Goal: Contribute content: Contribute content

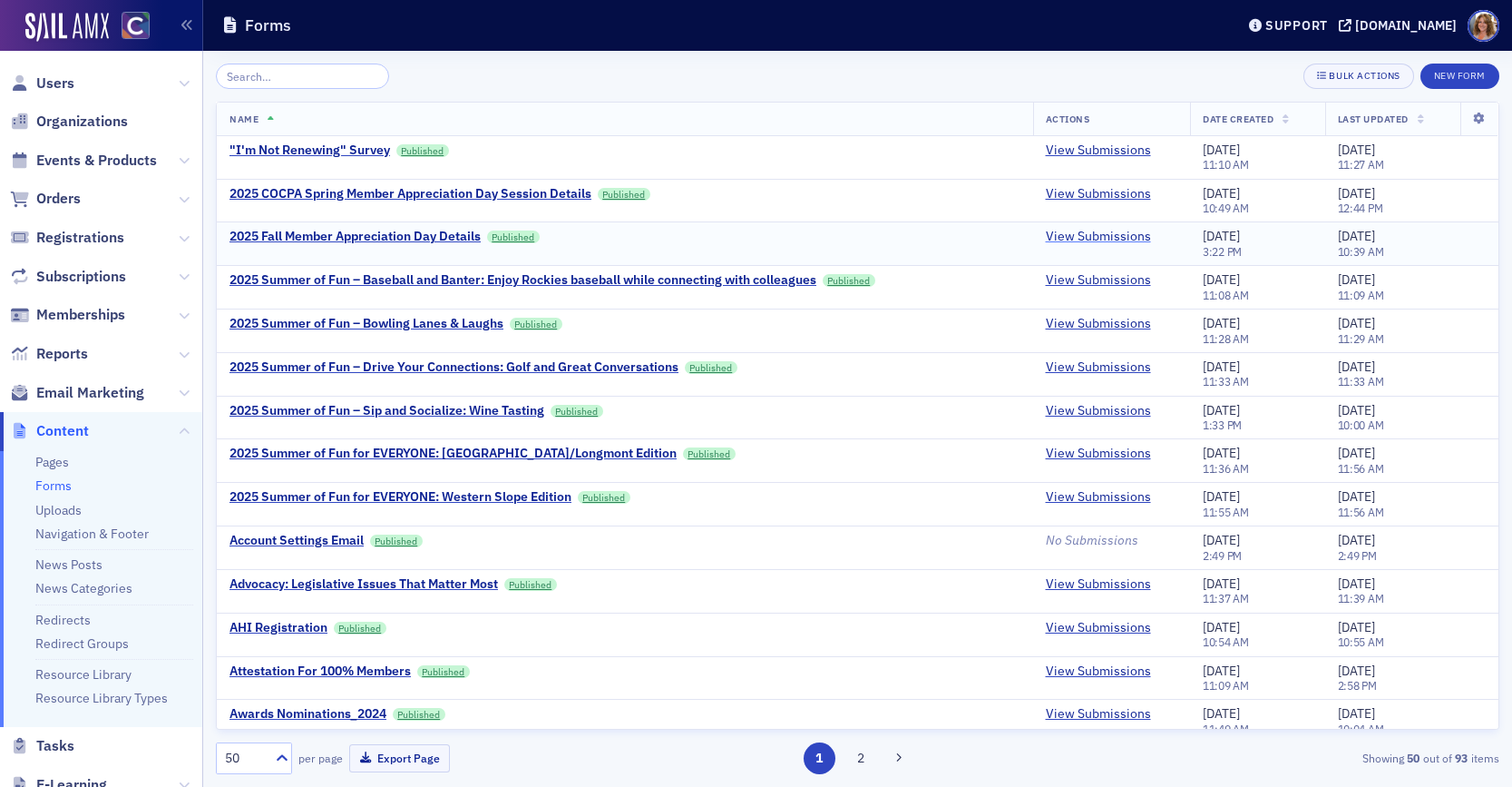
click at [1106, 238] on link "View Submissions" at bounding box center [1098, 237] width 105 height 17
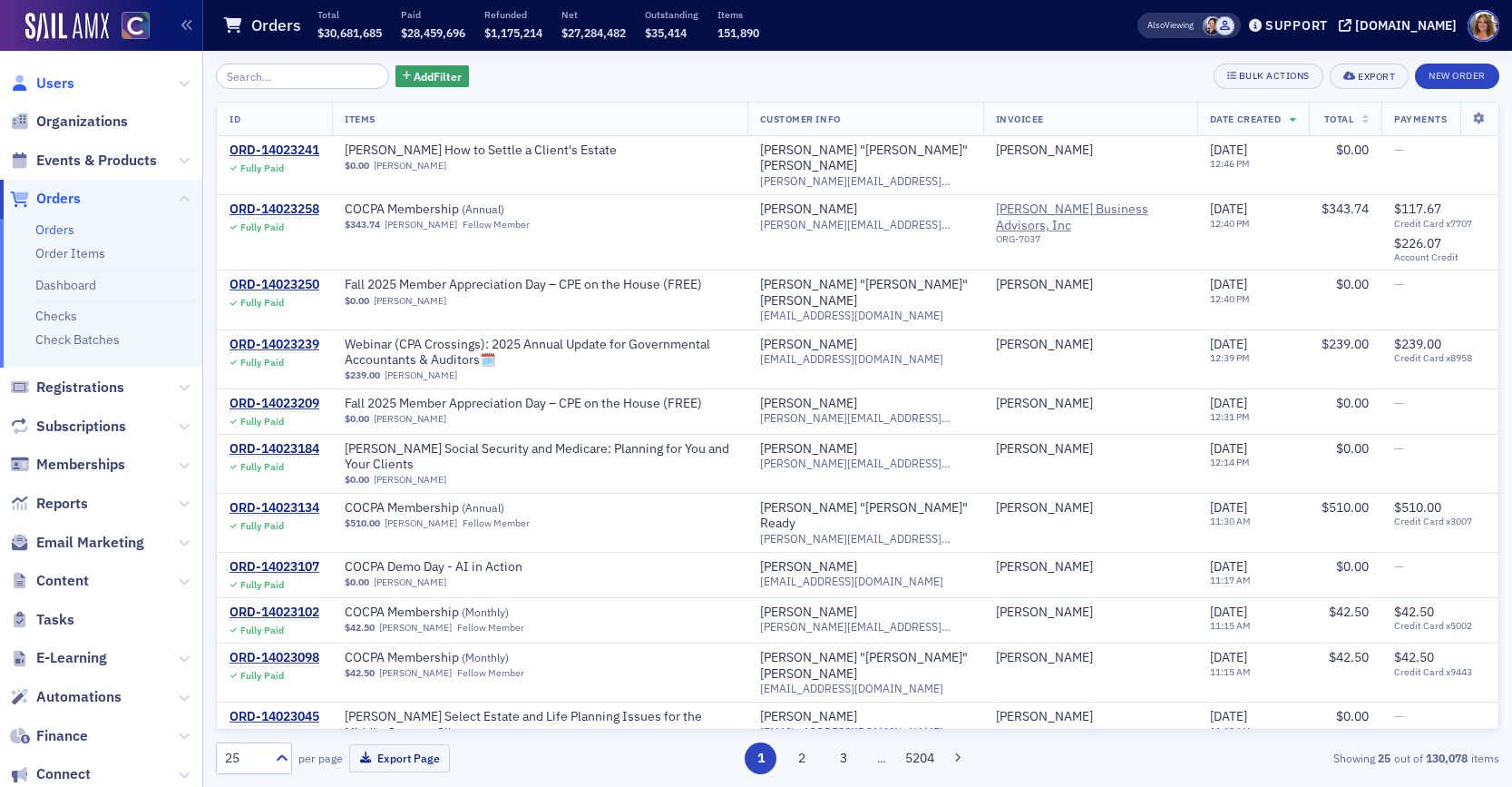
click at [45, 86] on span "Users" at bounding box center [55, 83] width 38 height 20
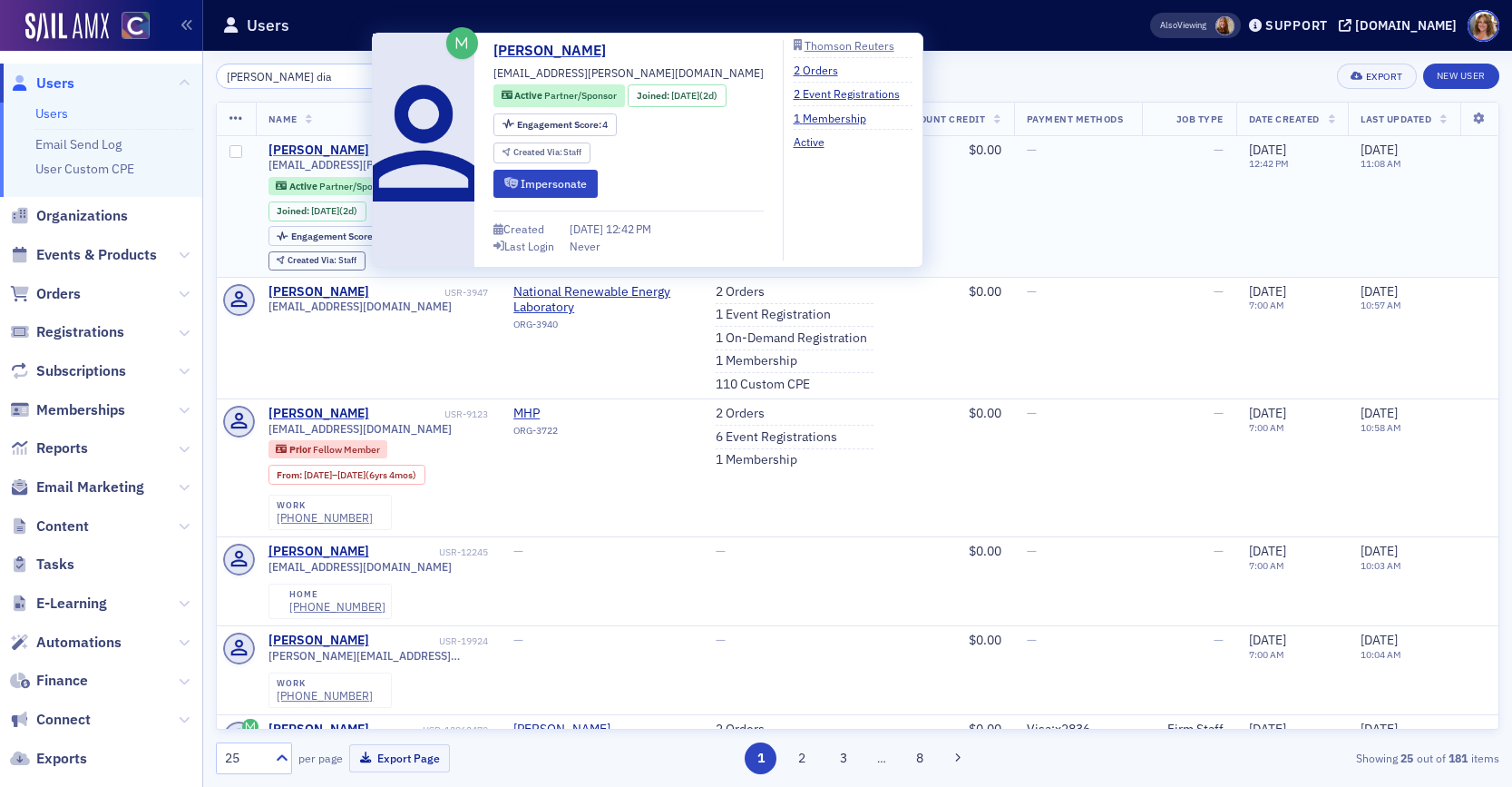
type input "brandy dia"
click at [333, 150] on div "Brandy Diana Kay" at bounding box center [319, 151] width 100 height 17
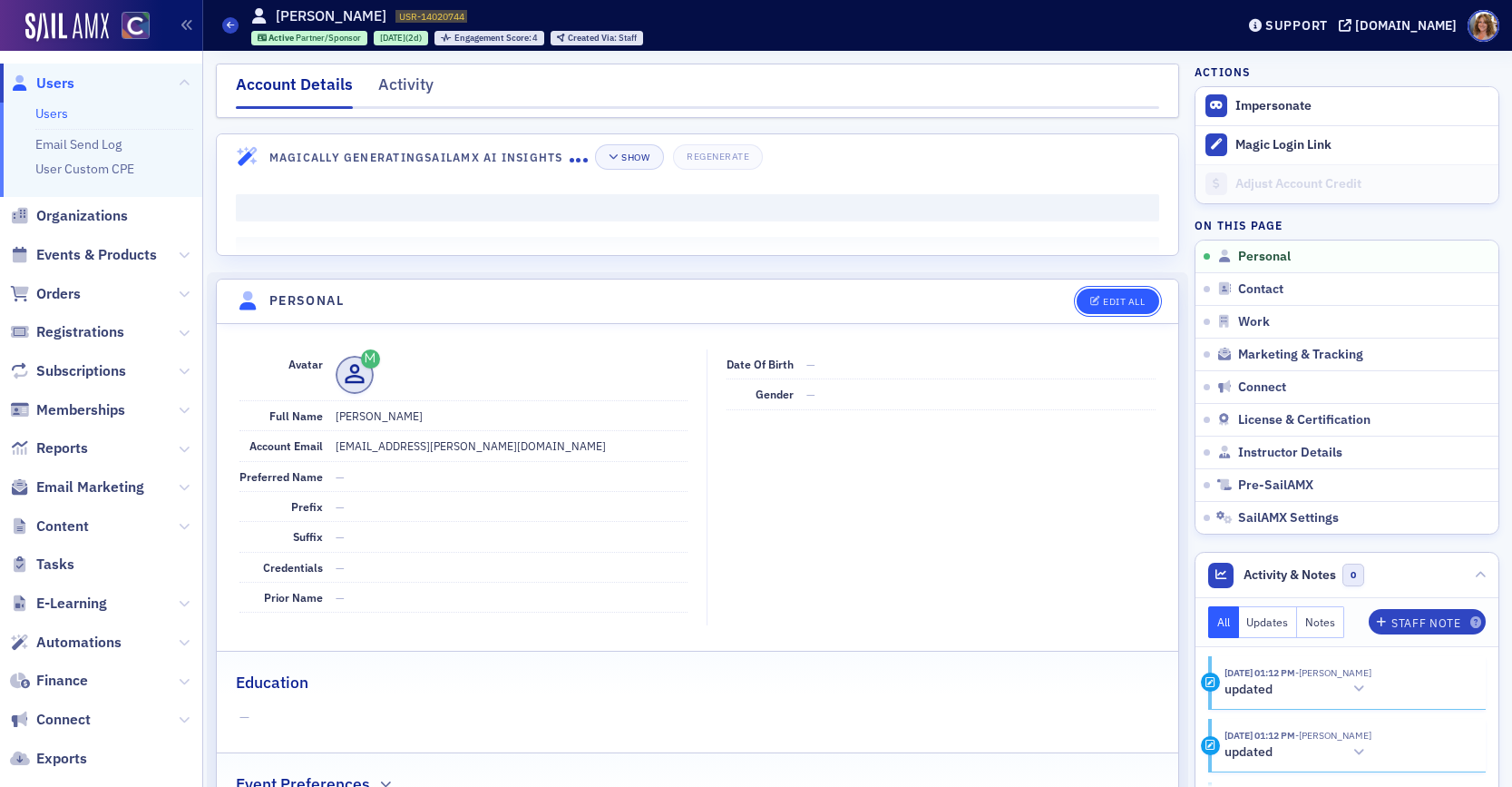
click at [1123, 305] on div "Edit All" at bounding box center [1123, 301] width 42 height 10
select select "US"
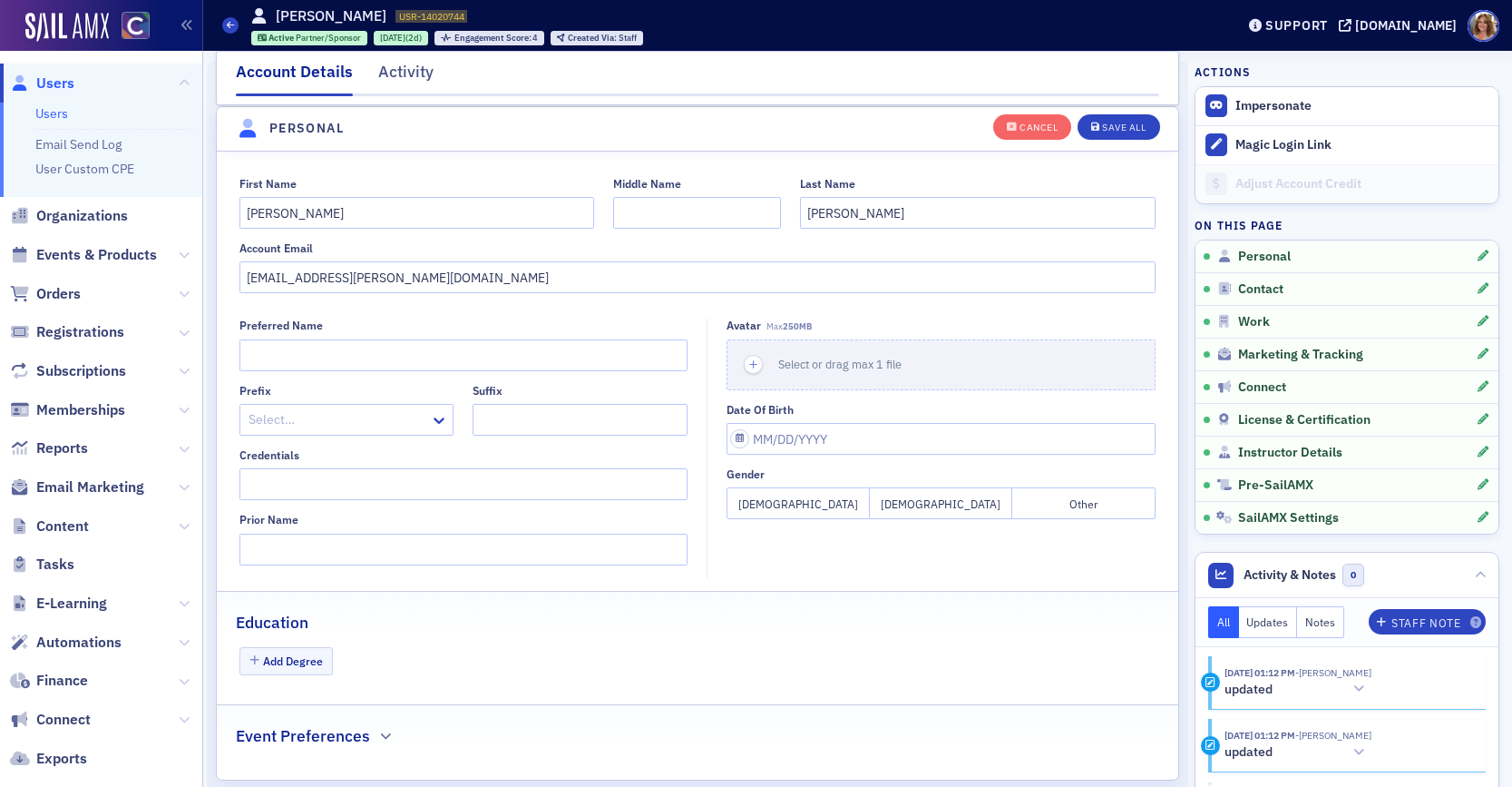
scroll to position [211, 0]
drag, startPoint x: 287, startPoint y: 211, endPoint x: 244, endPoint y: 209, distance: 43.0
click at [244, 209] on input "Brandy Diana" at bounding box center [418, 212] width 355 height 32
type input "Diana"
click at [1123, 130] on div "Save All" at bounding box center [1123, 127] width 44 height 10
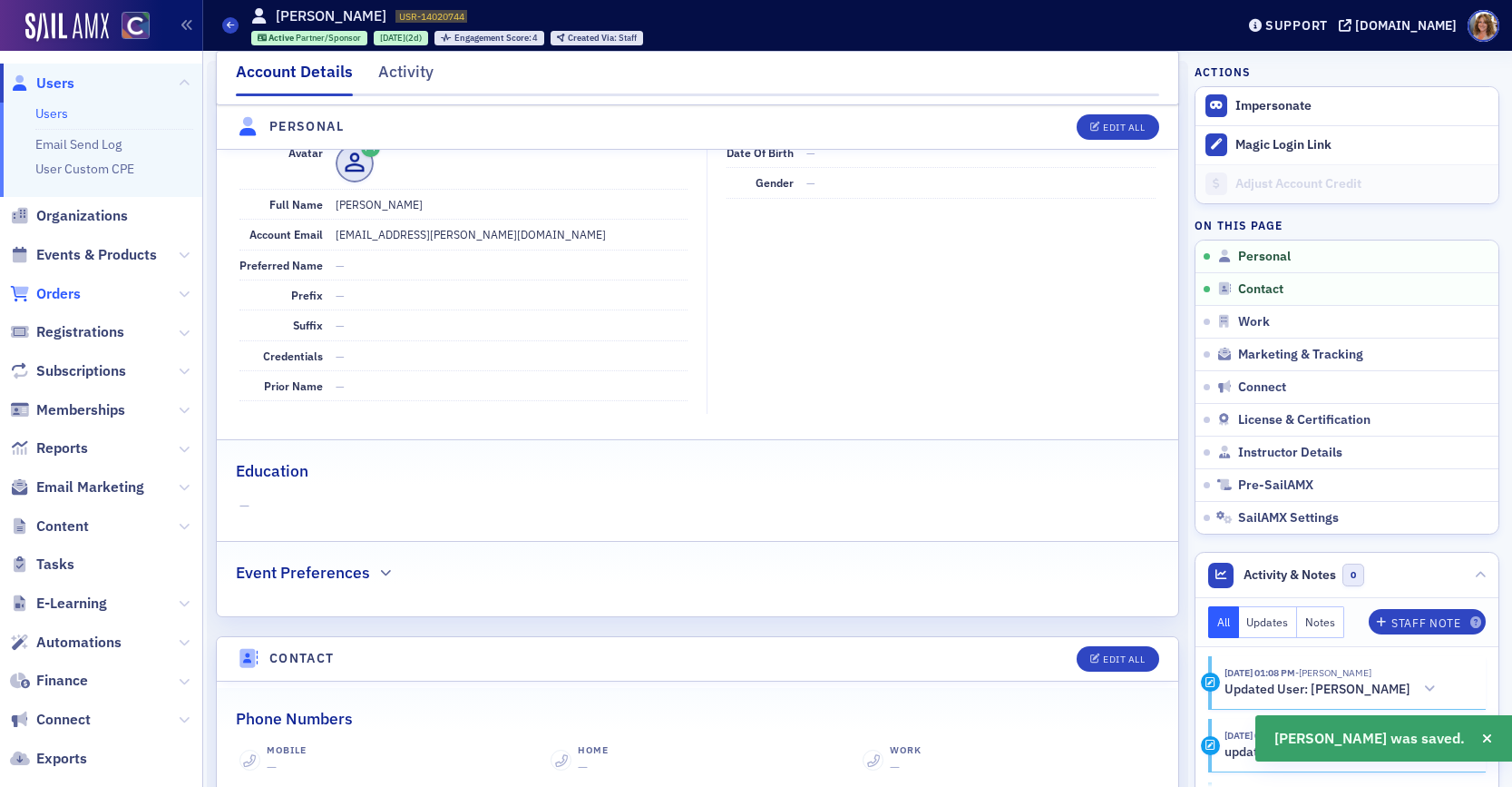
drag, startPoint x: 64, startPoint y: 292, endPoint x: 78, endPoint y: 274, distance: 22.8
click at [65, 290] on span "Orders" at bounding box center [59, 293] width 45 height 20
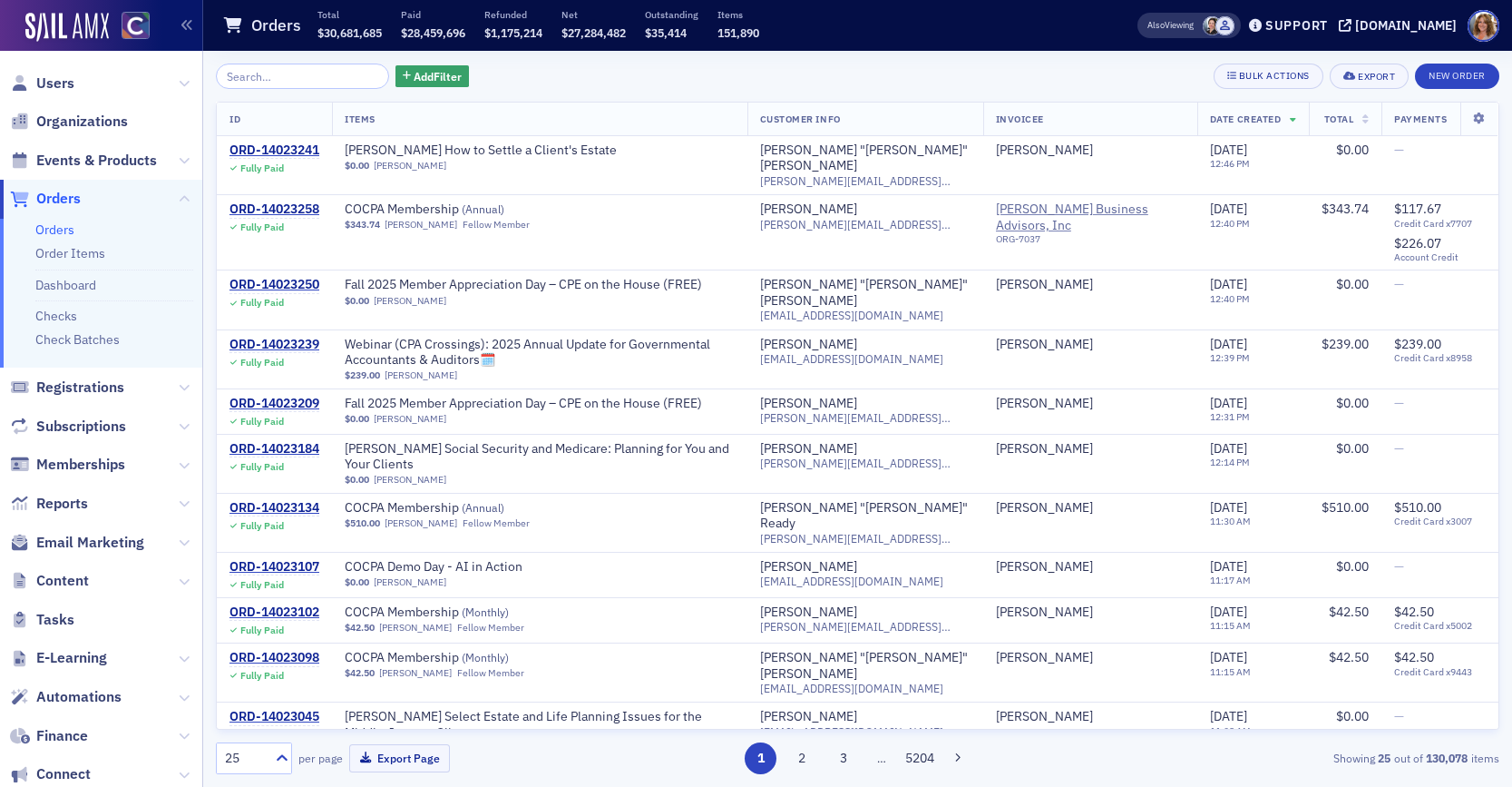
click at [272, 78] on input "search" at bounding box center [302, 75] width 173 height 25
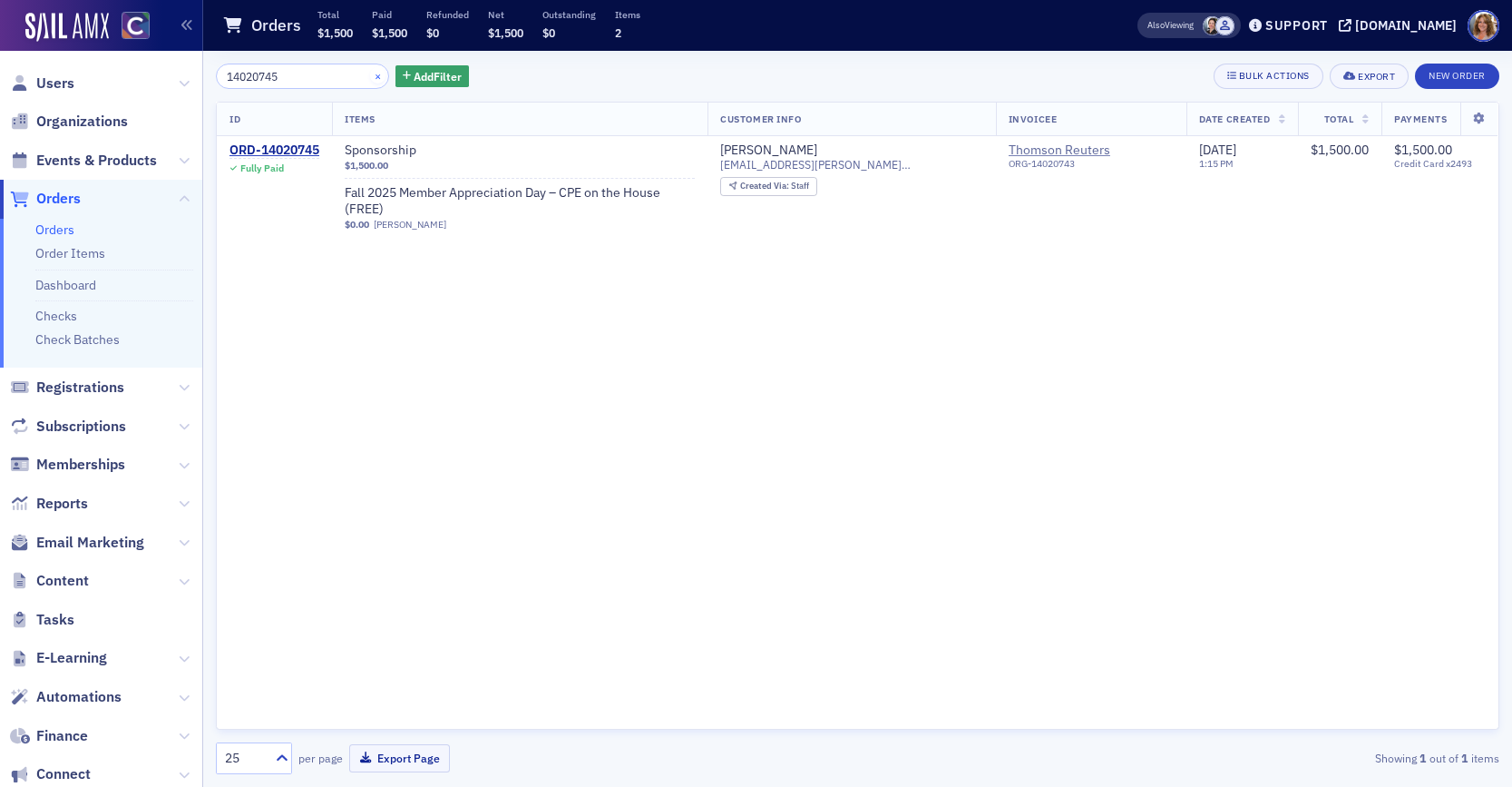
type input "14020745"
click at [370, 76] on button "×" at bounding box center [378, 75] width 17 height 17
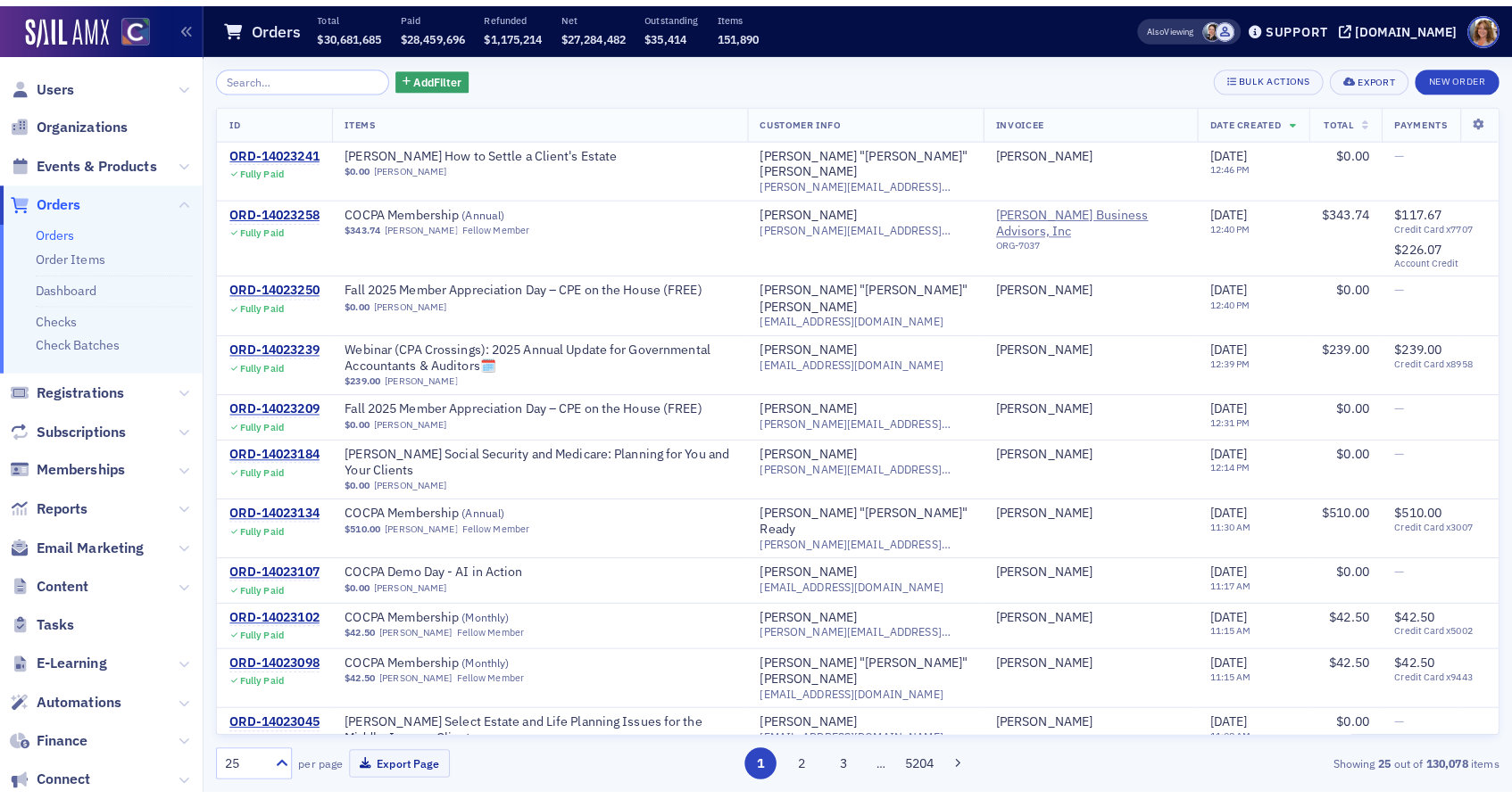
scroll to position [18, 0]
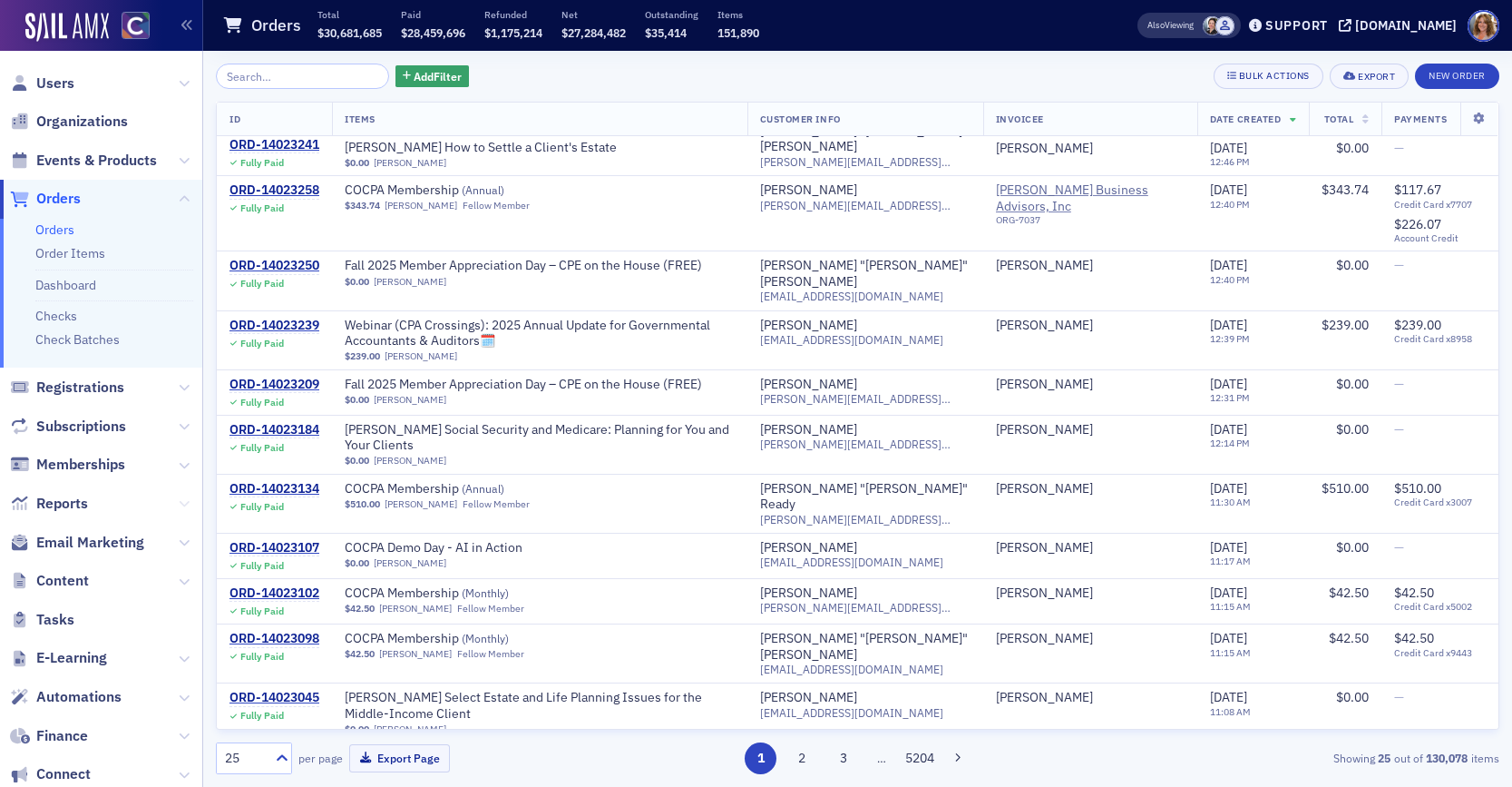
click at [182, 502] on icon at bounding box center [184, 504] width 11 height 11
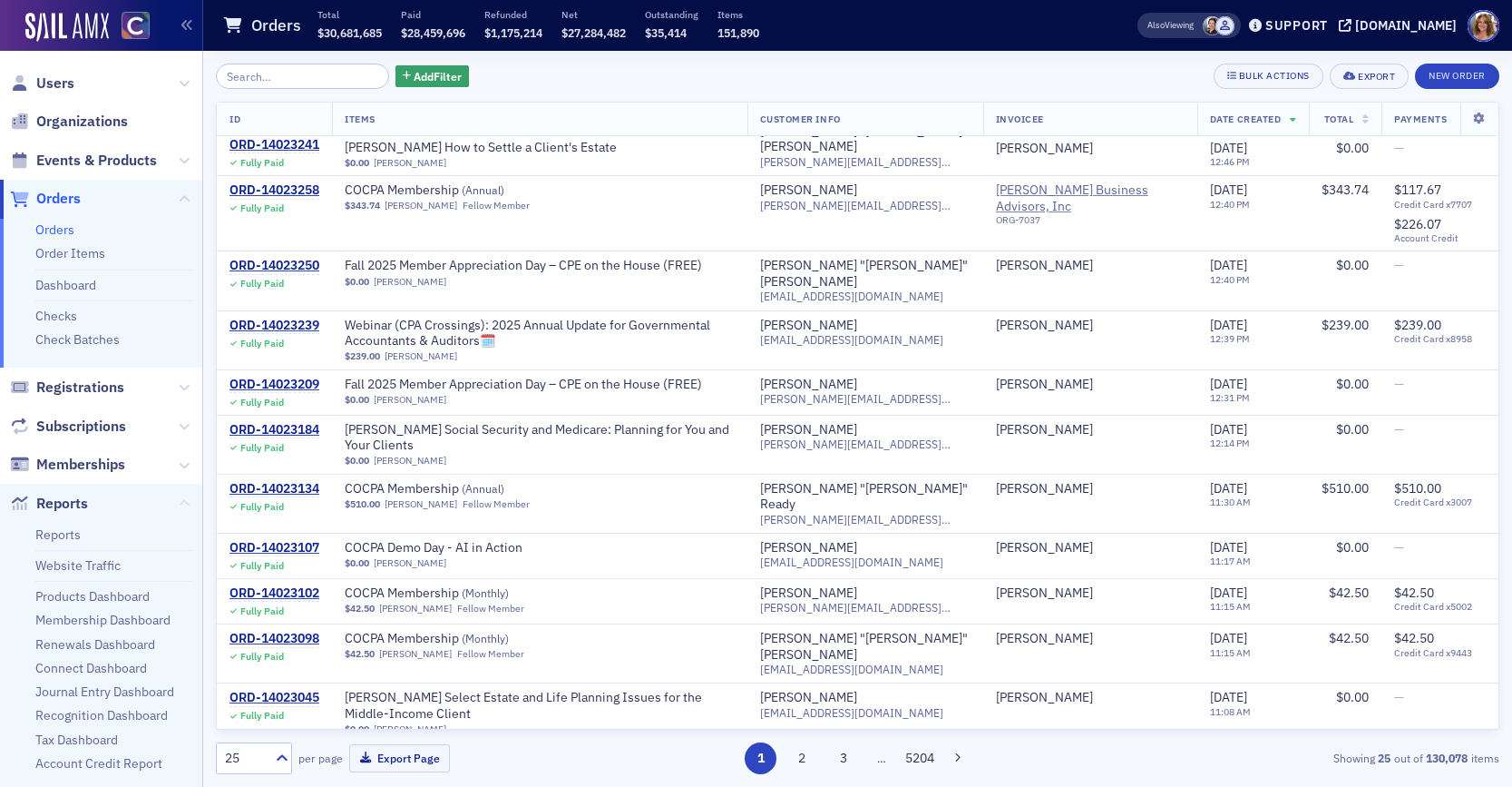
click at [179, 502] on icon at bounding box center [184, 504] width 11 height 11
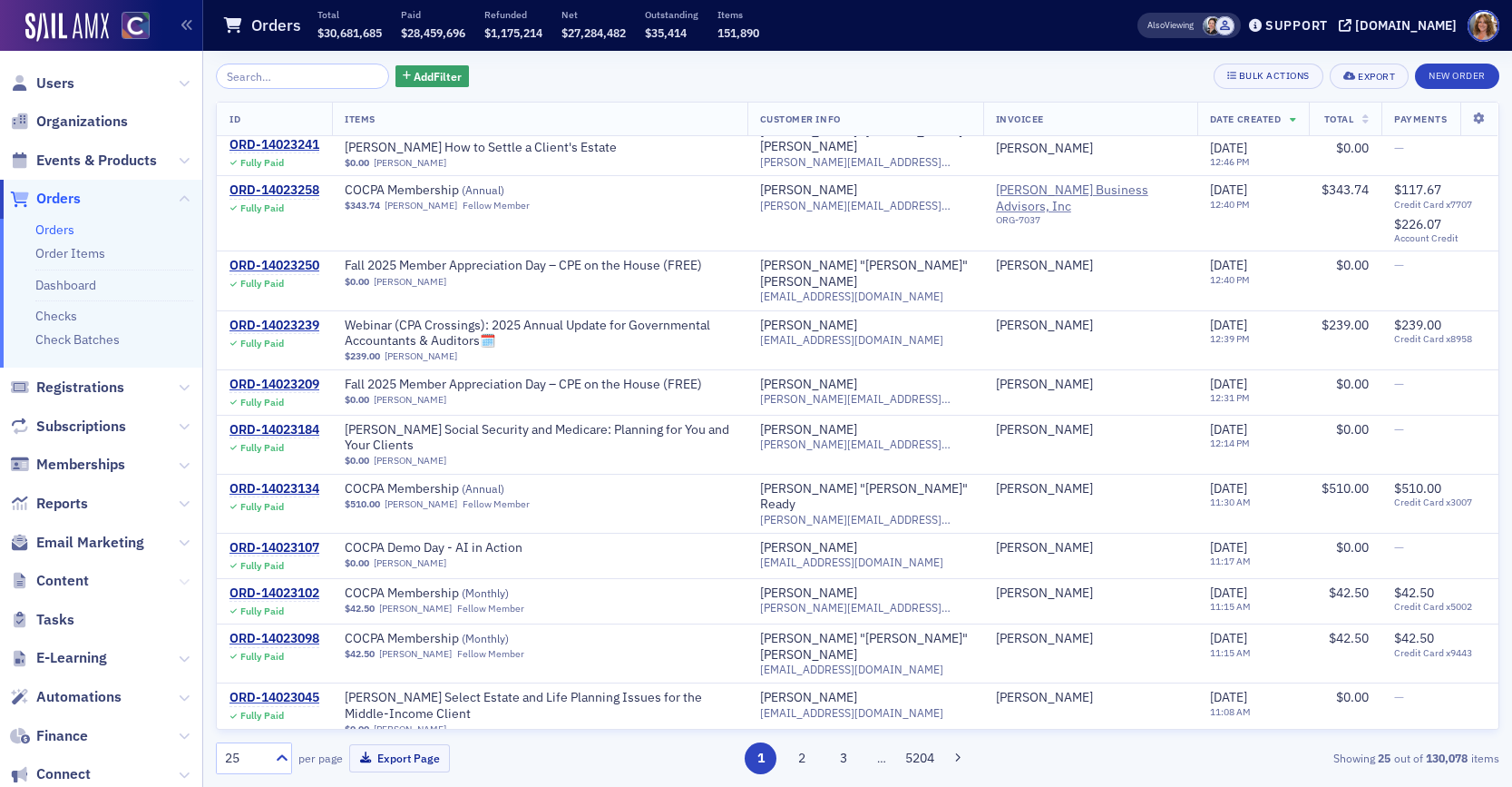
click at [180, 580] on icon at bounding box center [184, 581] width 11 height 11
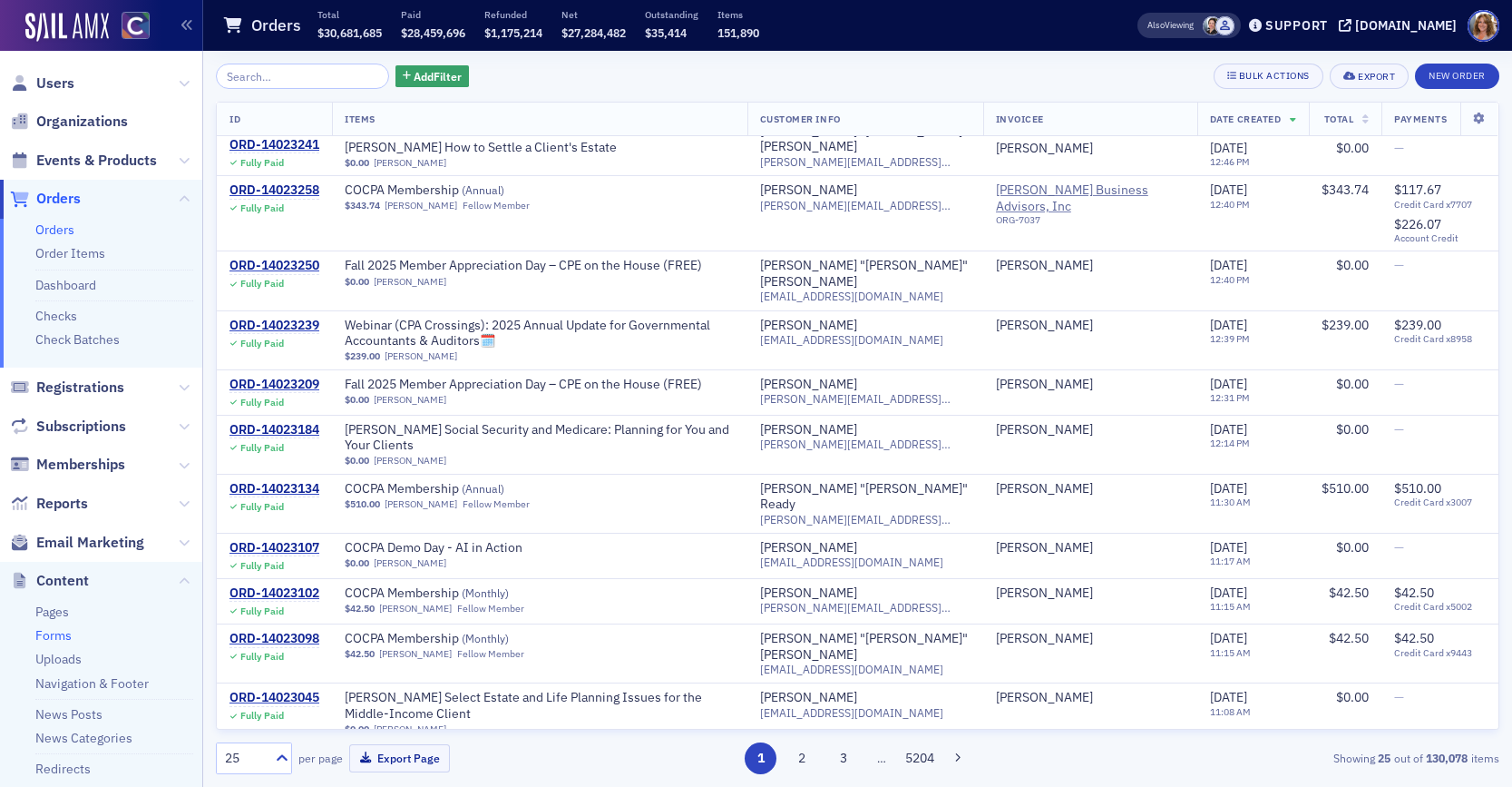
click at [53, 634] on link "Forms" at bounding box center [53, 635] width 36 height 17
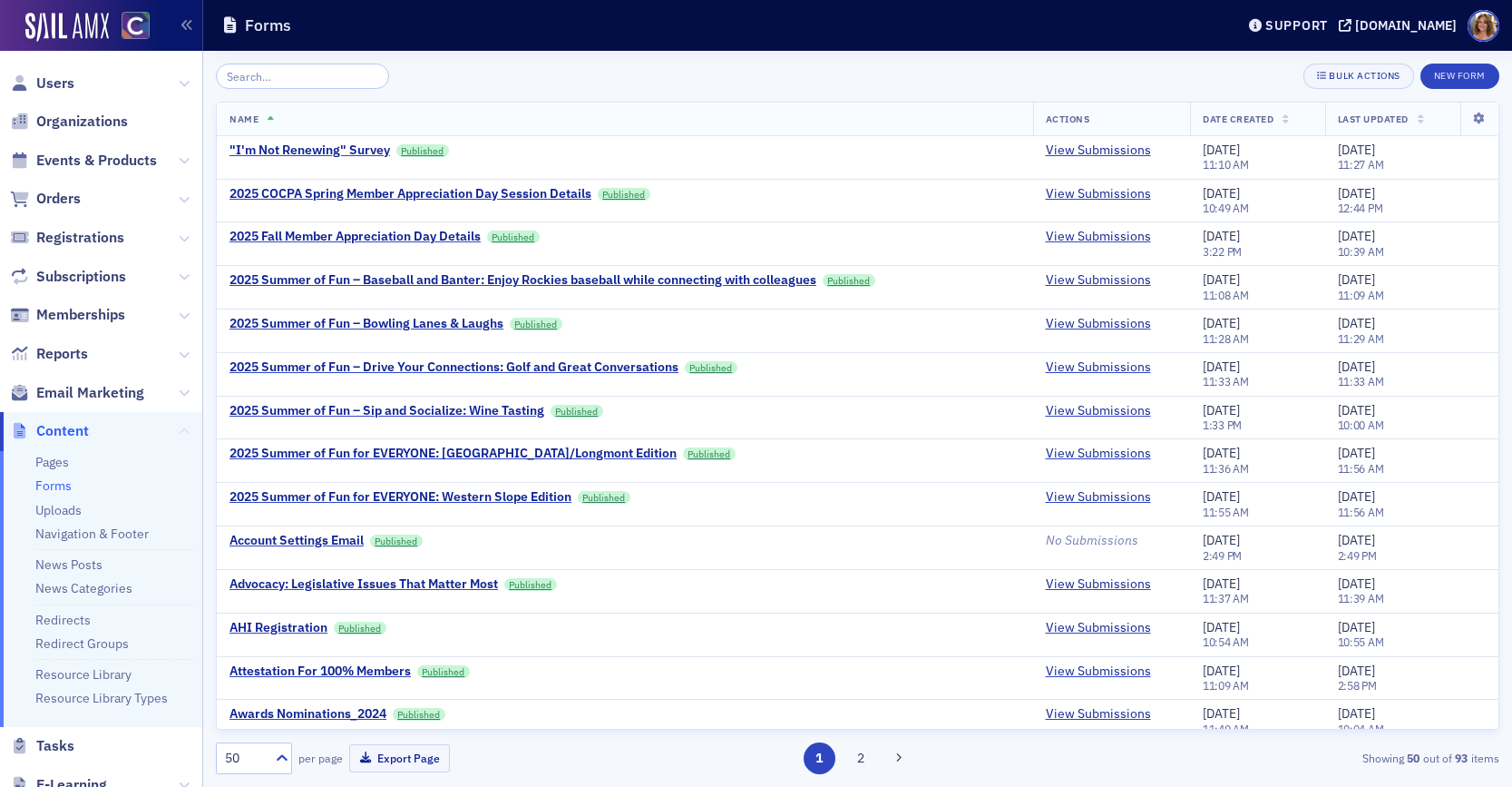
click at [182, 428] on icon at bounding box center [184, 432] width 11 height 11
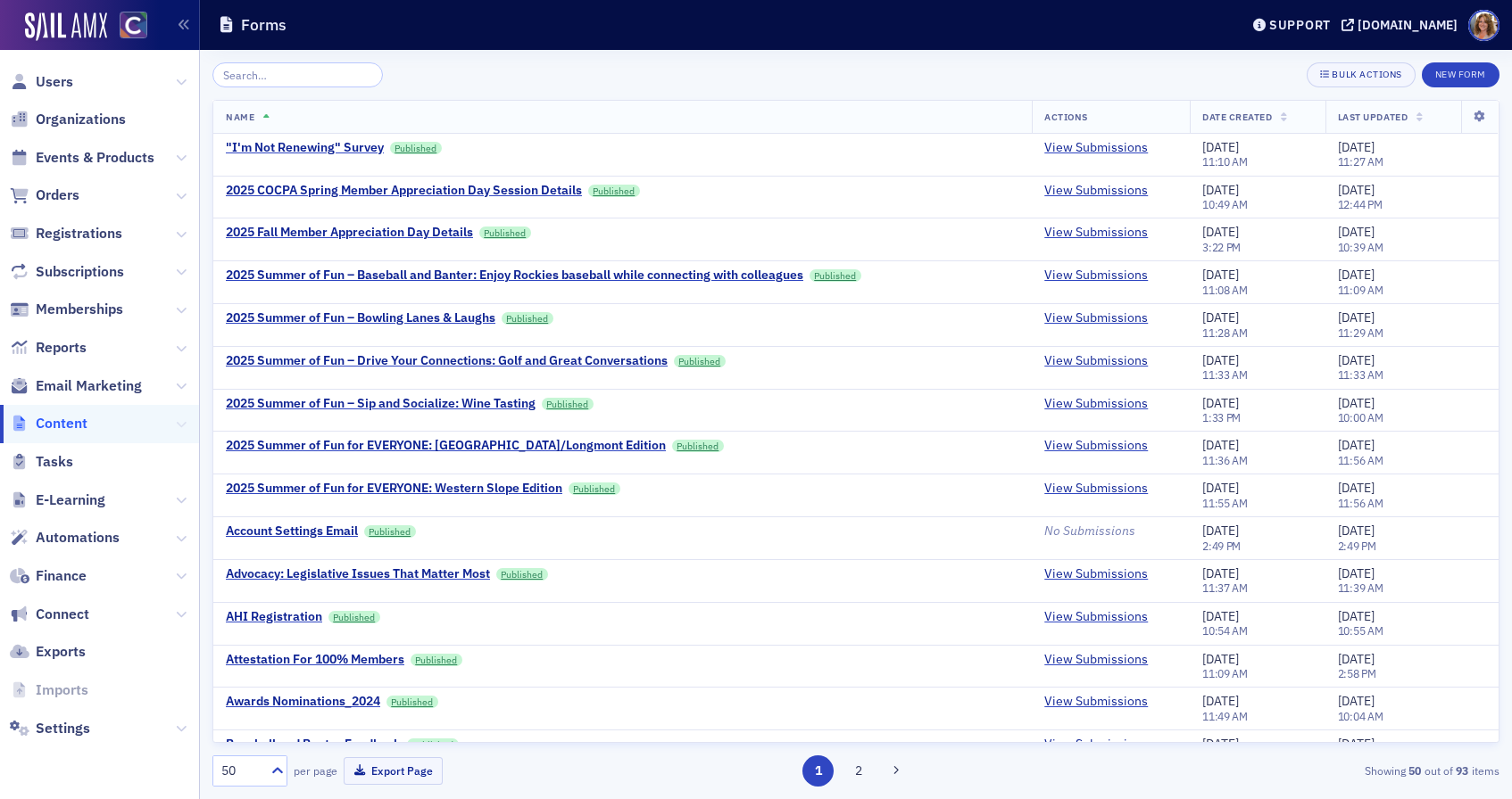
click at [176, 422] on icon at bounding box center [181, 424] width 11 height 11
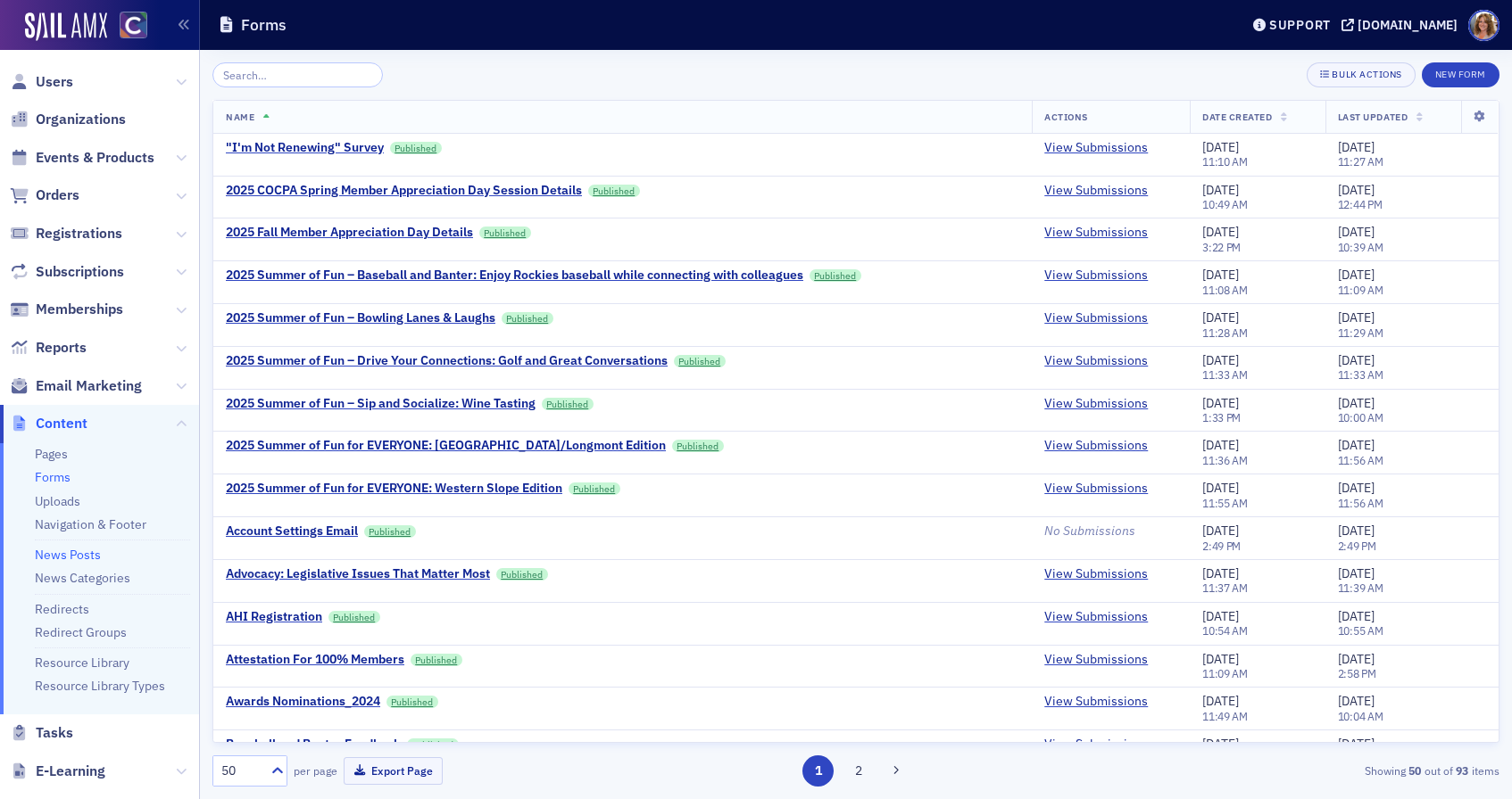
click at [91, 554] on link "News Posts" at bounding box center [68, 555] width 66 height 16
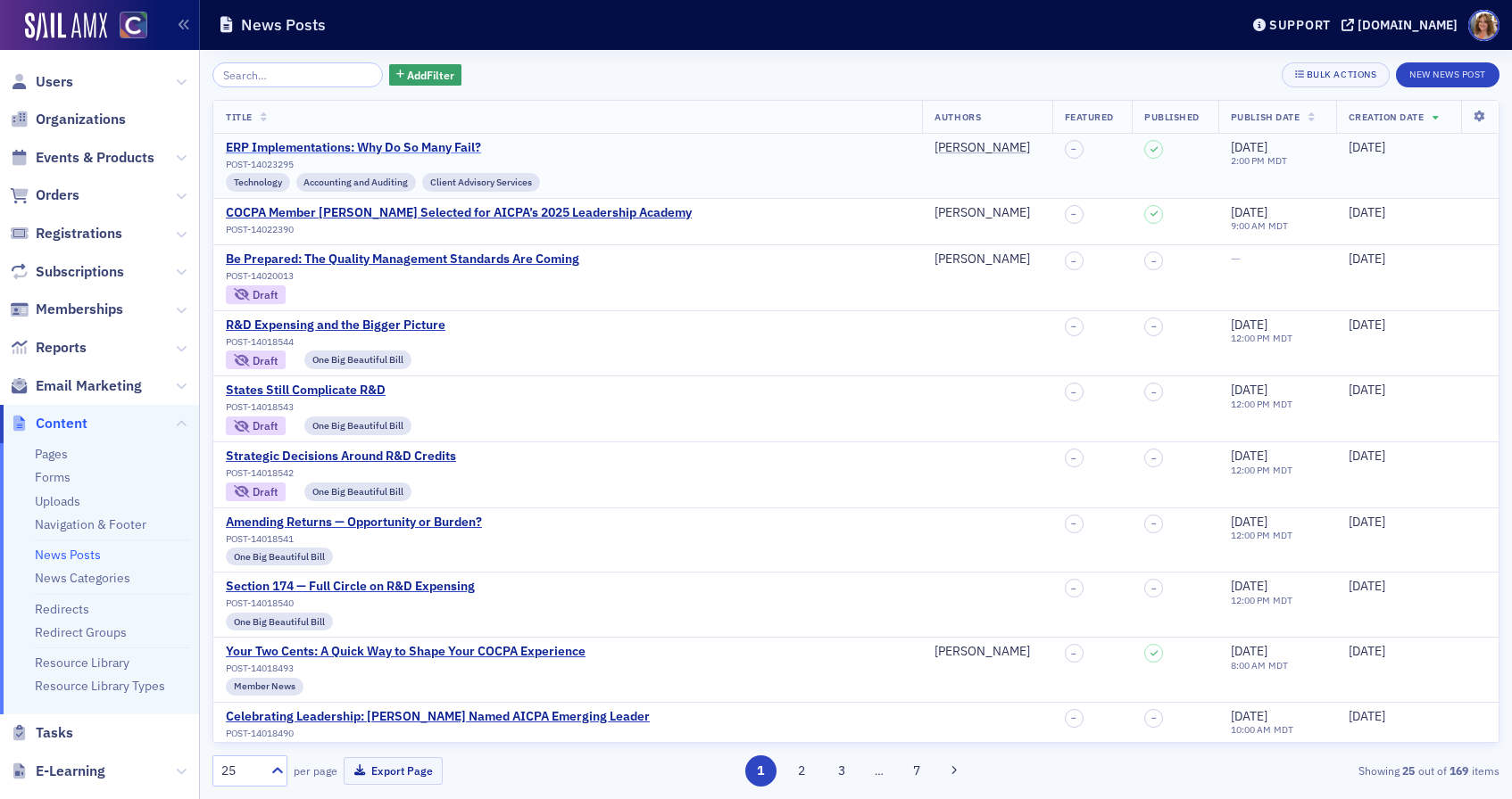
click at [456, 147] on div "ERP Implementations: Why Do So Many Fail?" at bounding box center [382, 148] width 314 height 16
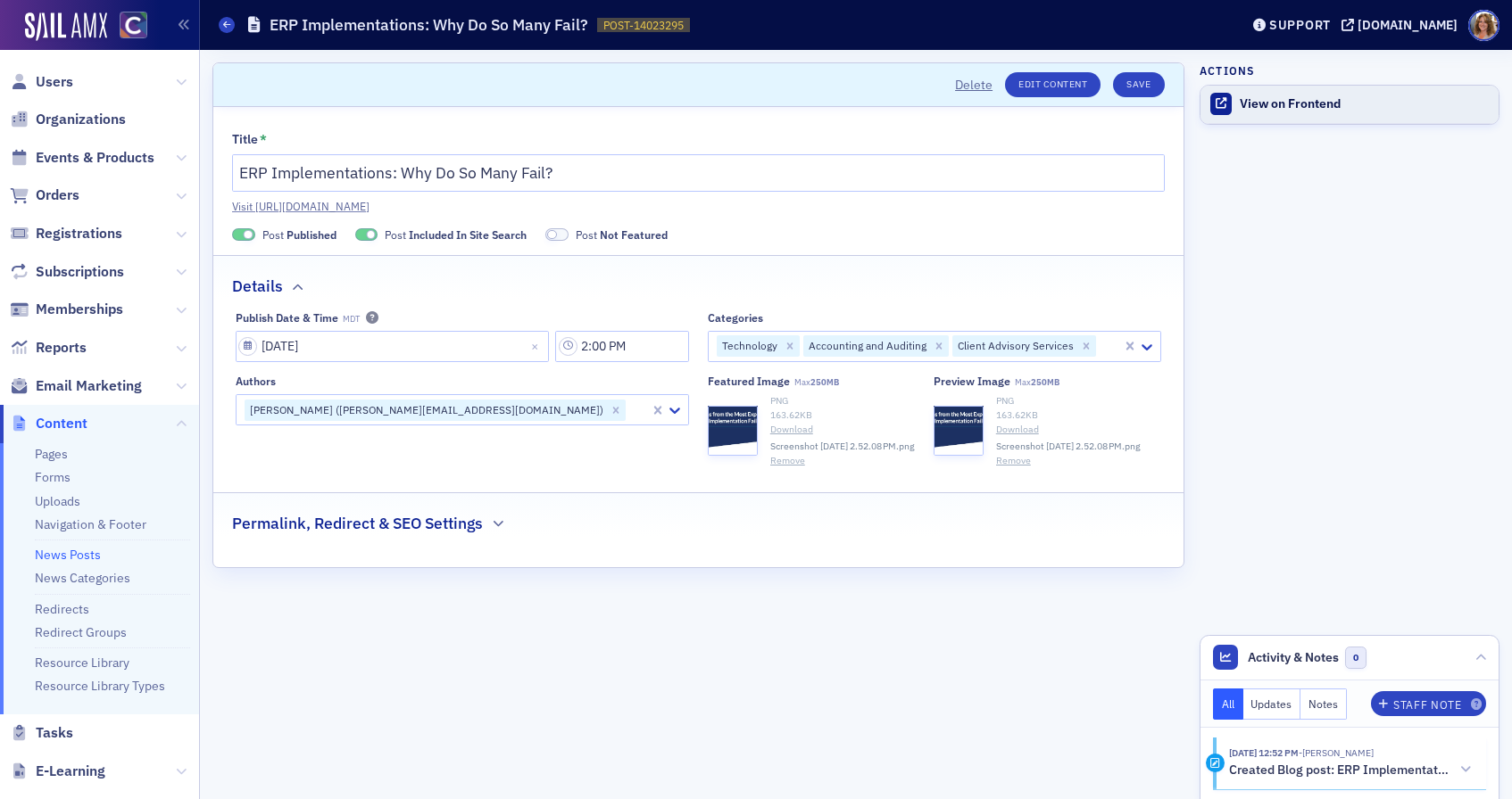
click at [1261, 109] on div "View on Frontend" at bounding box center [1364, 104] width 250 height 16
click at [602, 346] on input "2:00 PM" at bounding box center [622, 346] width 134 height 31
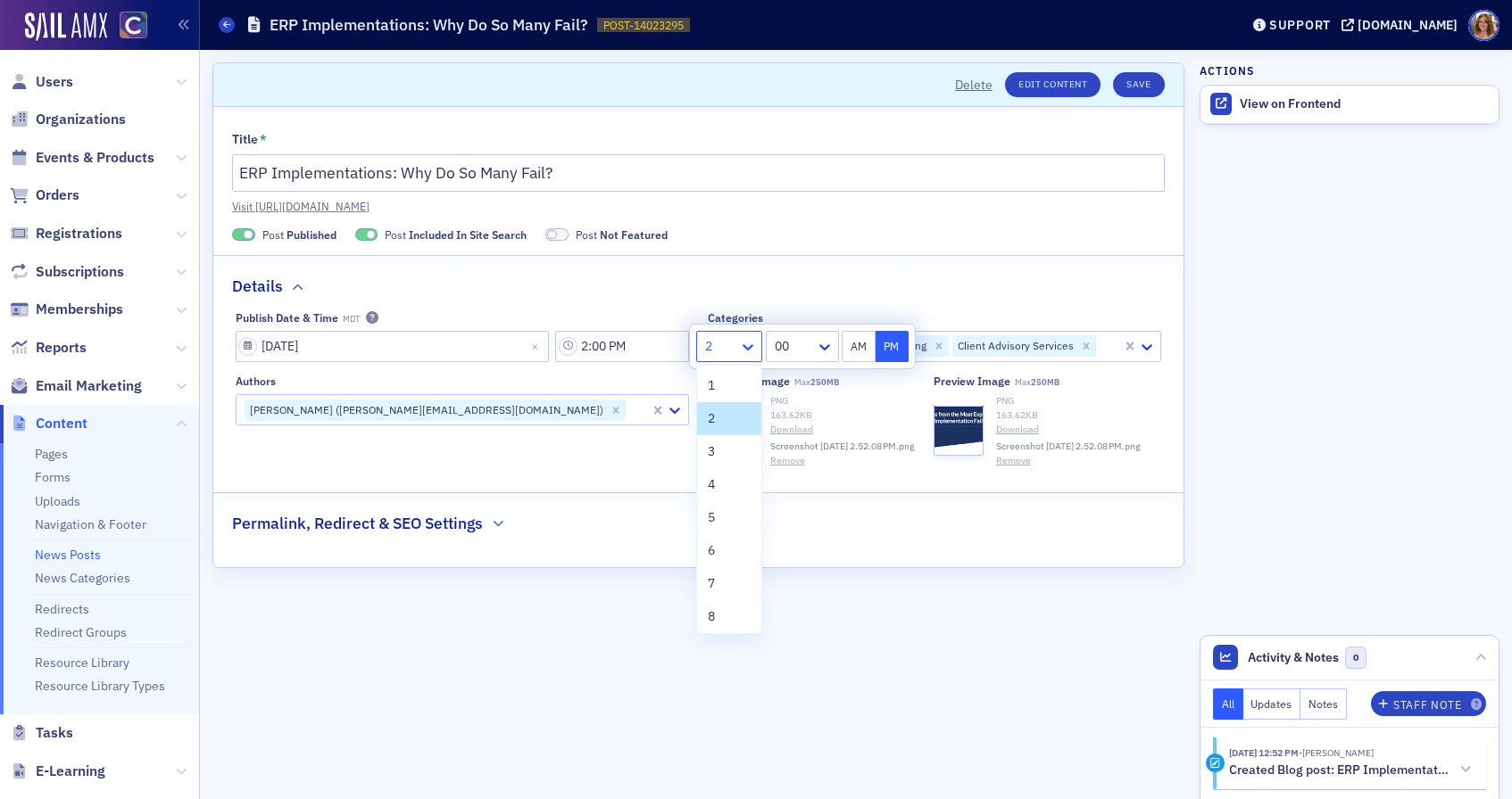
click at [745, 345] on icon at bounding box center [748, 347] width 18 height 18
click at [730, 452] on div "3" at bounding box center [729, 452] width 43 height 18
type input "3:00 PM"
click at [1138, 81] on button "Save" at bounding box center [1138, 84] width 51 height 25
